Goal: Find specific page/section: Find specific page/section

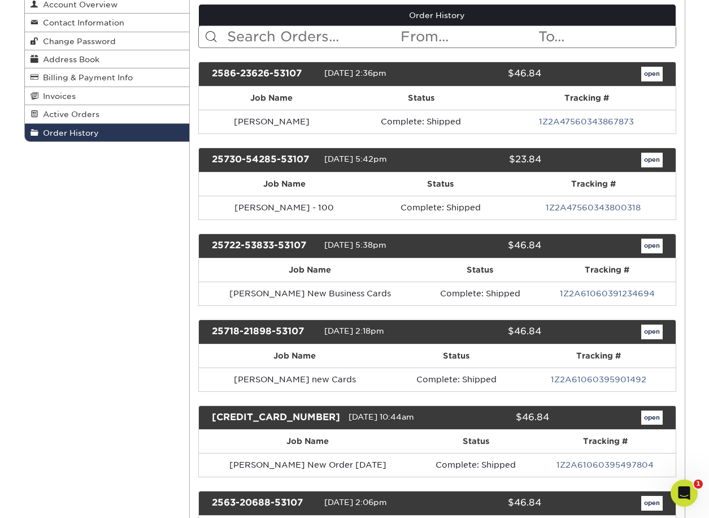
scroll to position [226, 0]
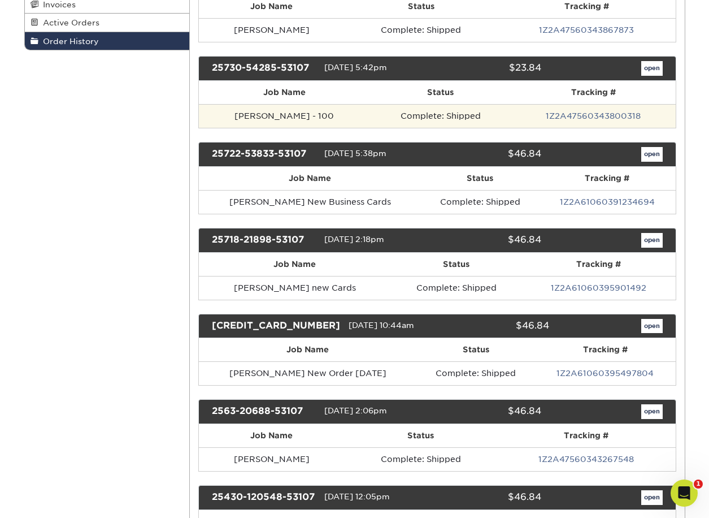
click at [284, 116] on td "[PERSON_NAME] - 100" at bounding box center [284, 116] width 171 height 24
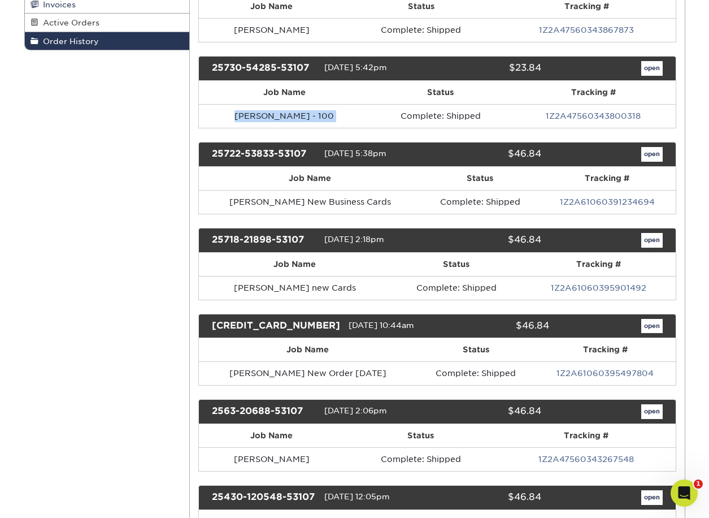
copy tr "[PERSON_NAME] - 100"
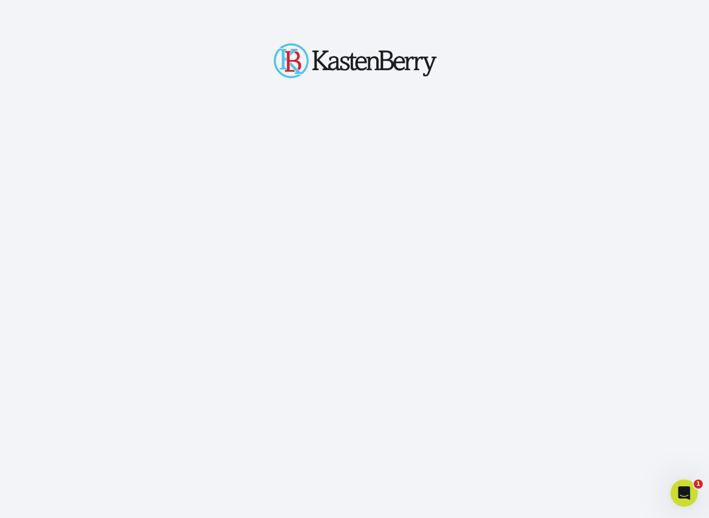
scroll to position [141, 0]
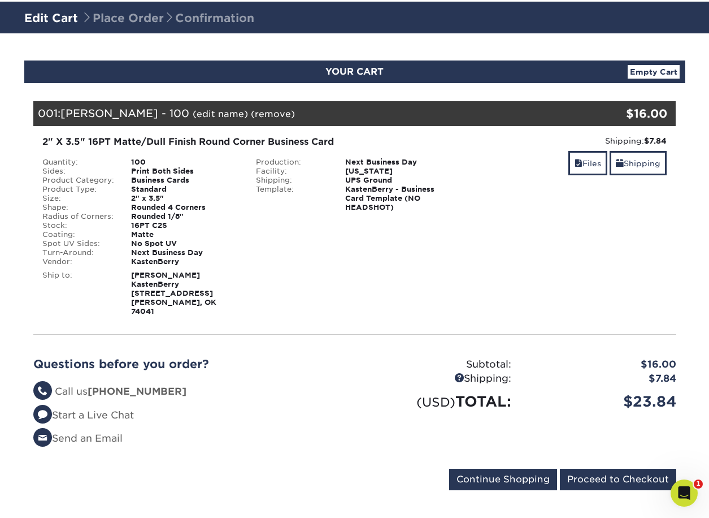
scroll to position [75, 0]
